Goal: Check status: Check status

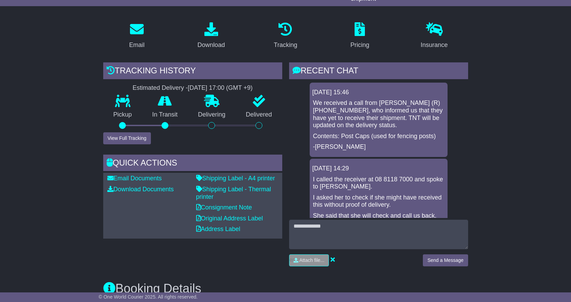
scroll to position [327, 0]
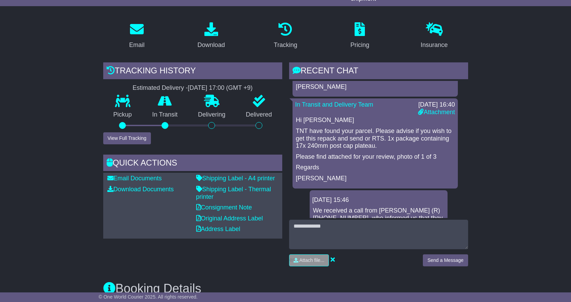
scroll to position [330, 0]
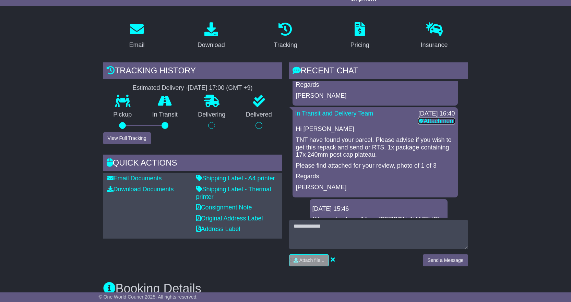
click at [432, 119] on link "Attachment" at bounding box center [436, 121] width 37 height 7
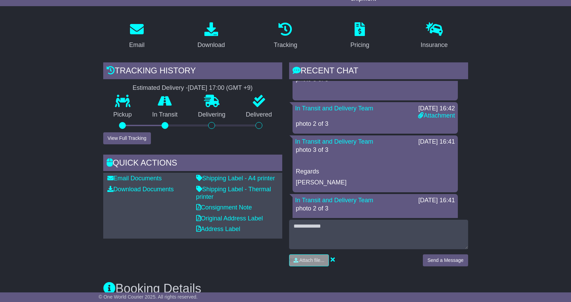
scroll to position [182, 0]
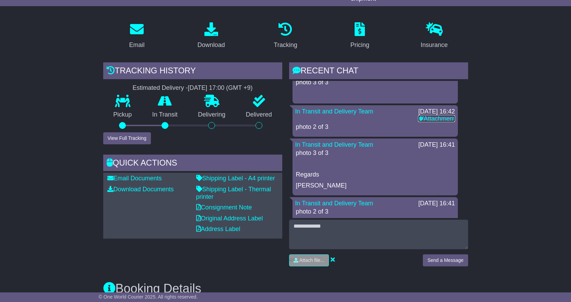
click at [441, 118] on link "Attachment" at bounding box center [436, 118] width 37 height 7
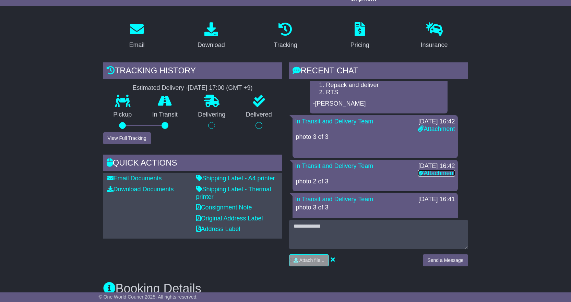
scroll to position [115, 0]
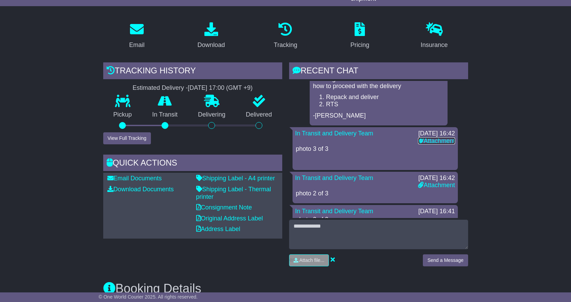
click at [435, 141] on link "Attachment" at bounding box center [436, 141] width 37 height 7
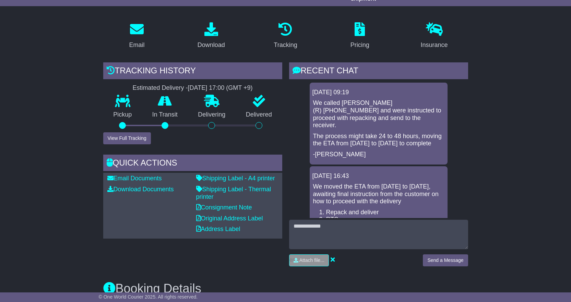
scroll to position [34, 0]
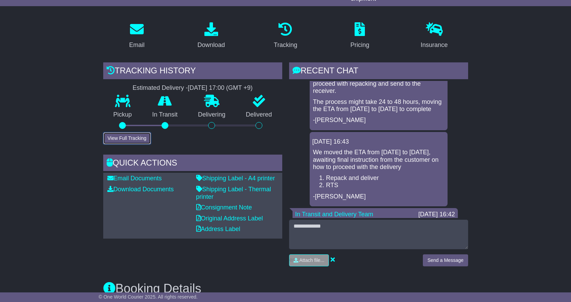
click at [134, 138] on button "View Full Tracking" at bounding box center [127, 138] width 48 height 12
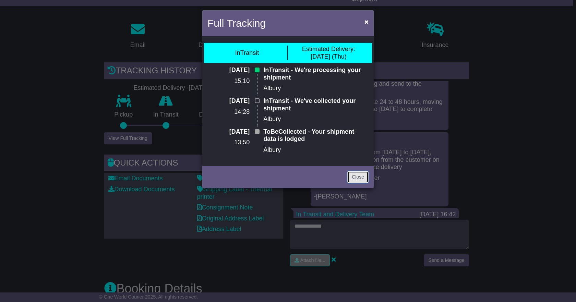
click at [360, 176] on link "Close" at bounding box center [357, 177] width 21 height 12
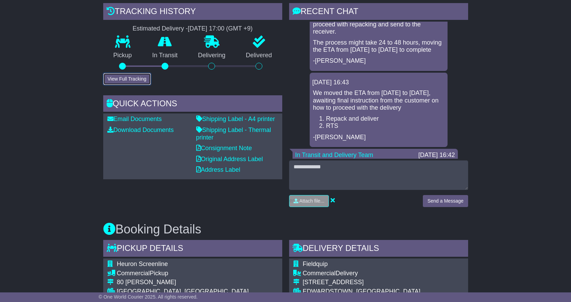
scroll to position [125, 0]
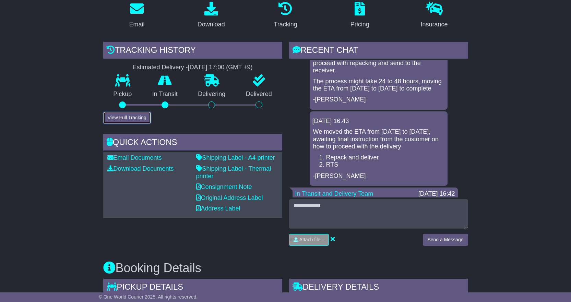
drag, startPoint x: 135, startPoint y: 119, endPoint x: 165, endPoint y: 128, distance: 30.9
click at [138, 119] on button "View Full Tracking" at bounding box center [127, 118] width 48 height 12
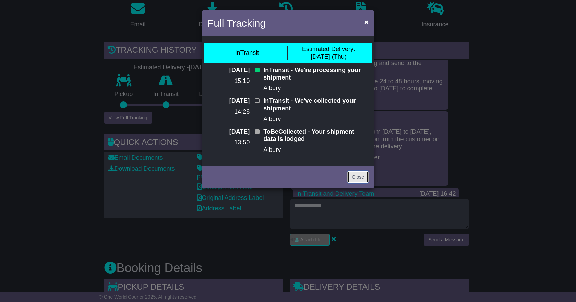
click at [351, 179] on link "Close" at bounding box center [357, 177] width 21 height 12
